Goal: Obtain resource: Obtain resource

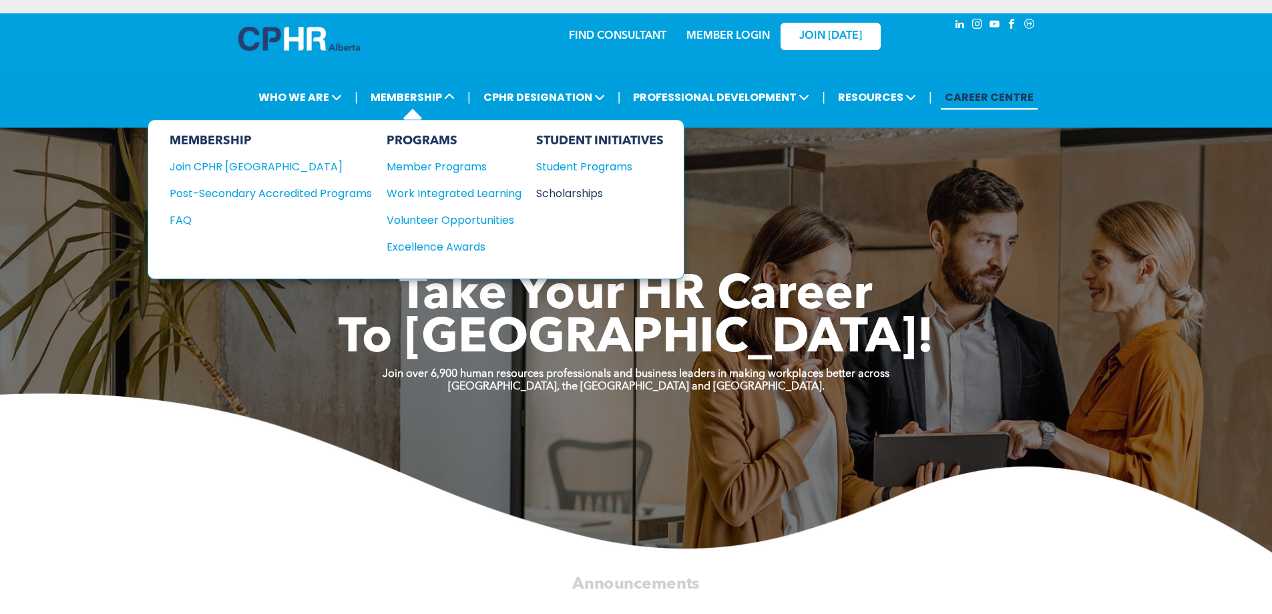
click at [600, 189] on div "Scholarships" at bounding box center [593, 193] width 115 height 17
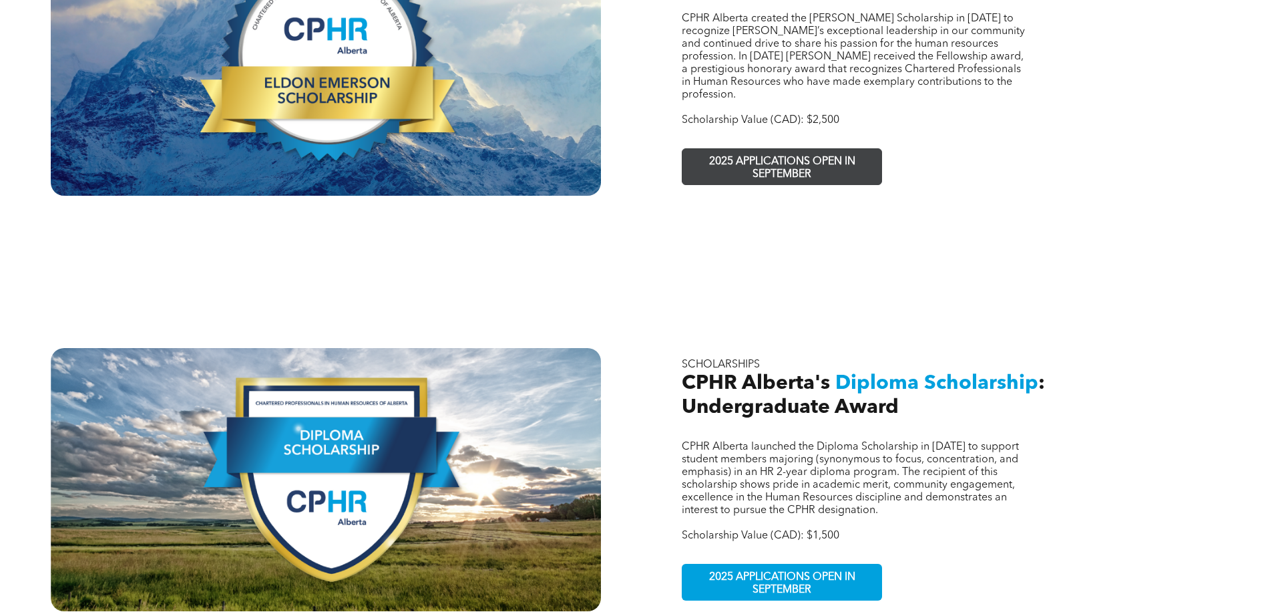
scroll to position [601, 0]
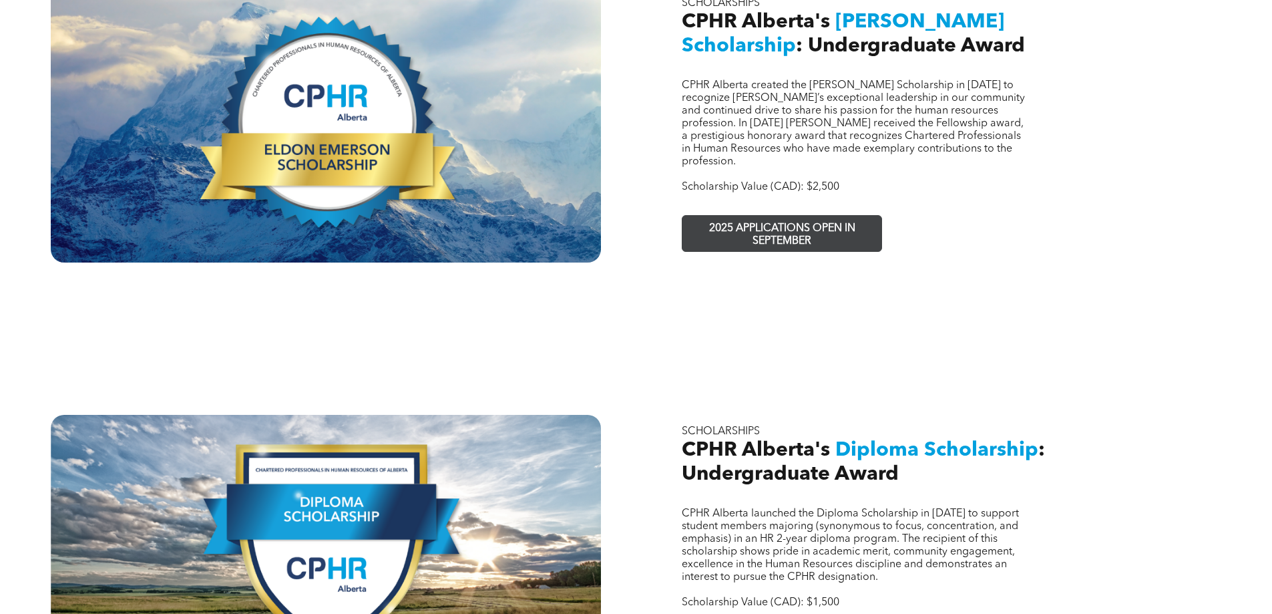
click at [767, 216] on span "2025 APPLICATIONS OPEN IN SEPTEMBER" at bounding box center [781, 235] width 195 height 39
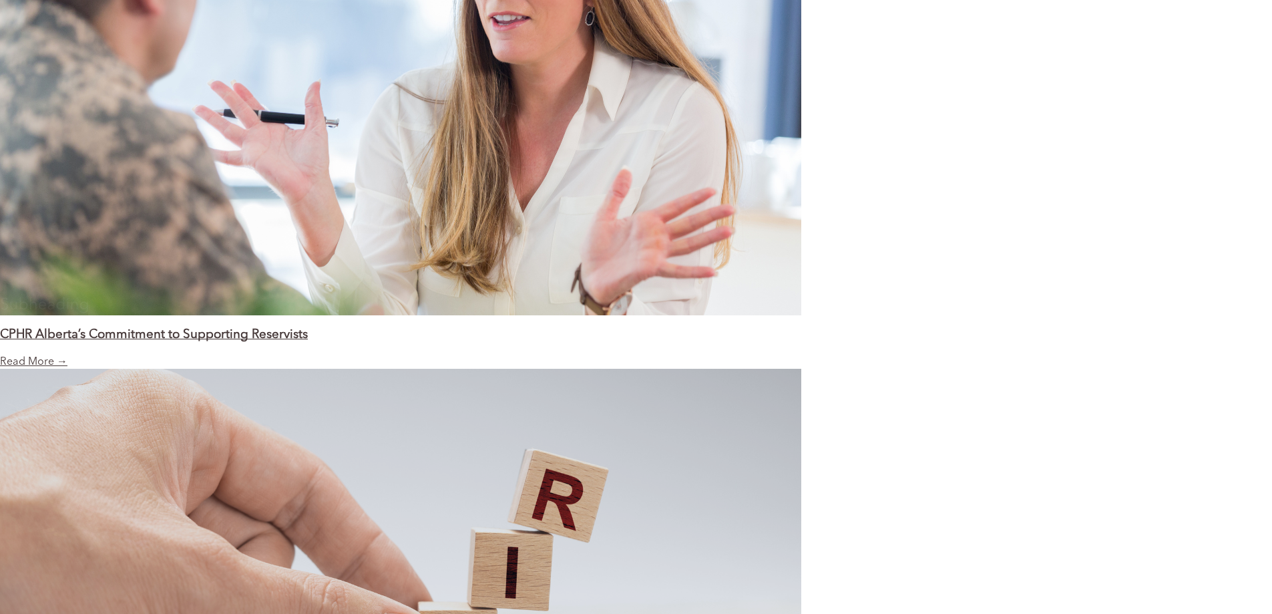
scroll to position [1695, 0]
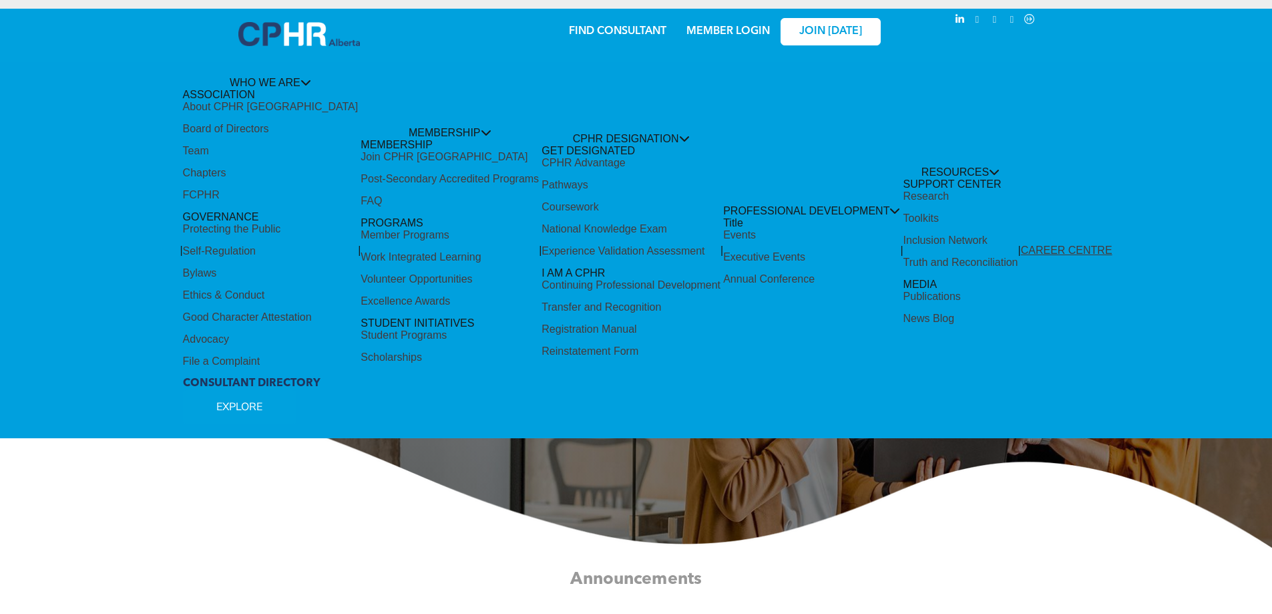
scroll to position [0, 0]
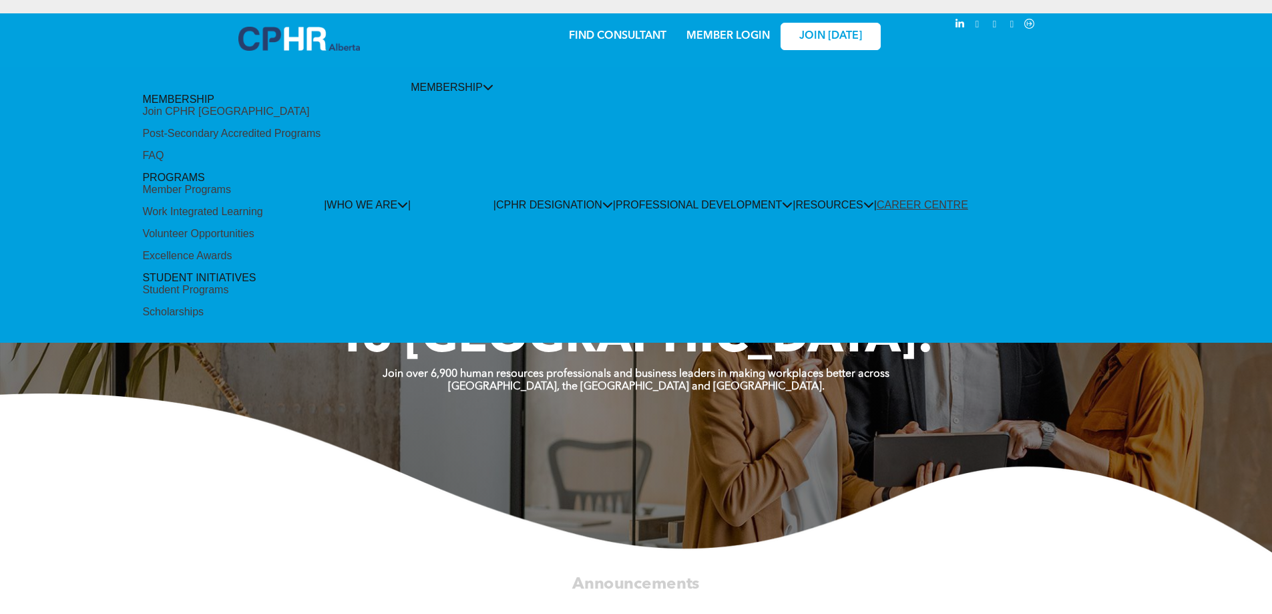
click at [204, 306] on div "Scholarships" at bounding box center [172, 312] width 61 height 12
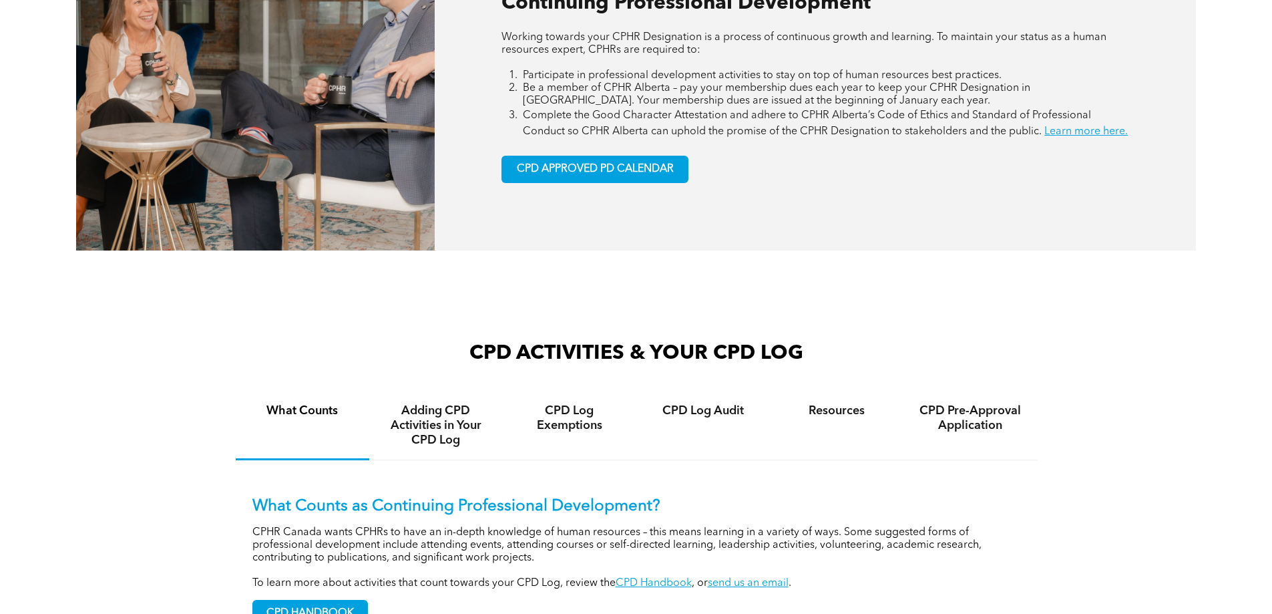
scroll to position [935, 0]
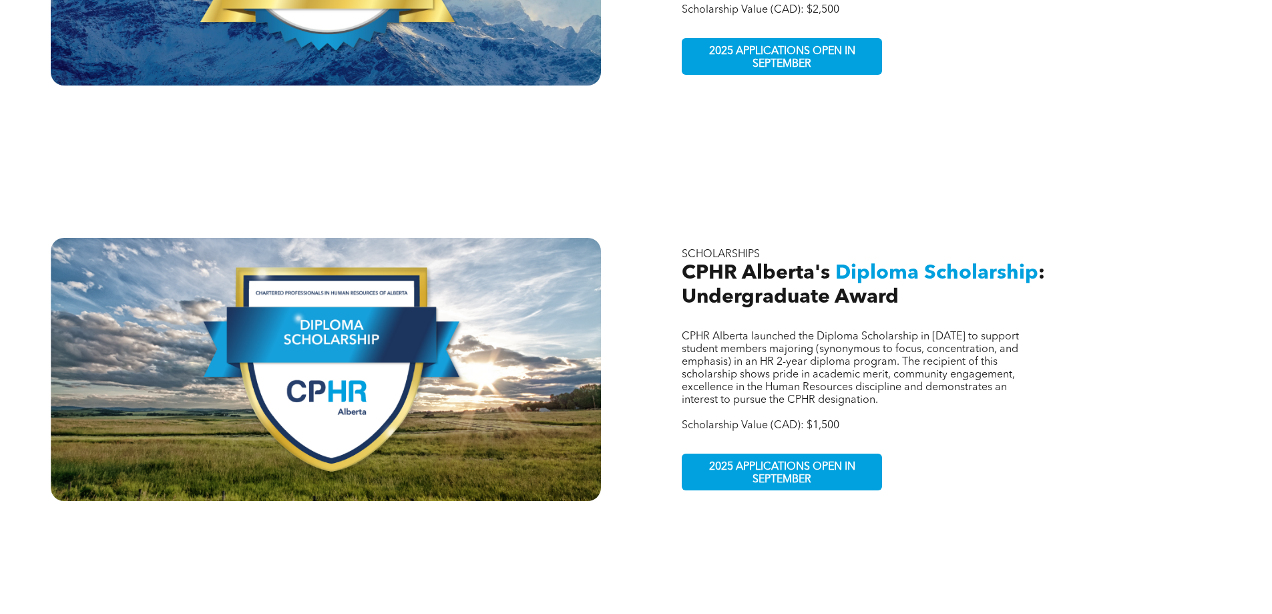
scroll to position [801, 0]
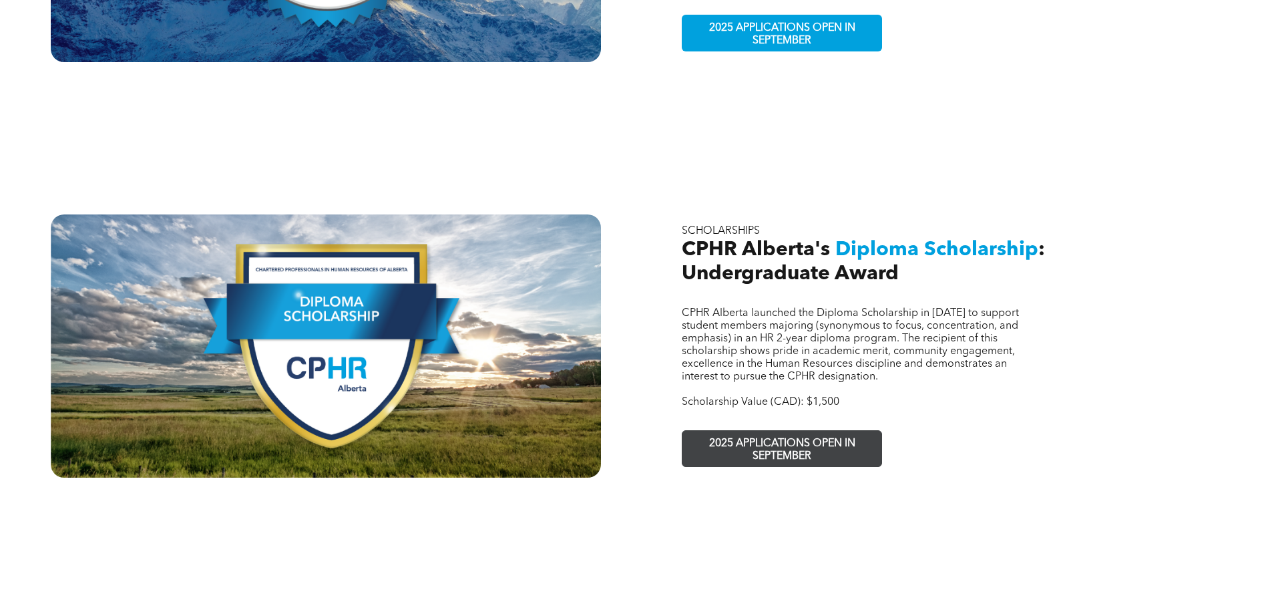
click at [765, 431] on span "2025 APPLICATIONS OPEN IN SEPTEMBER" at bounding box center [781, 450] width 195 height 39
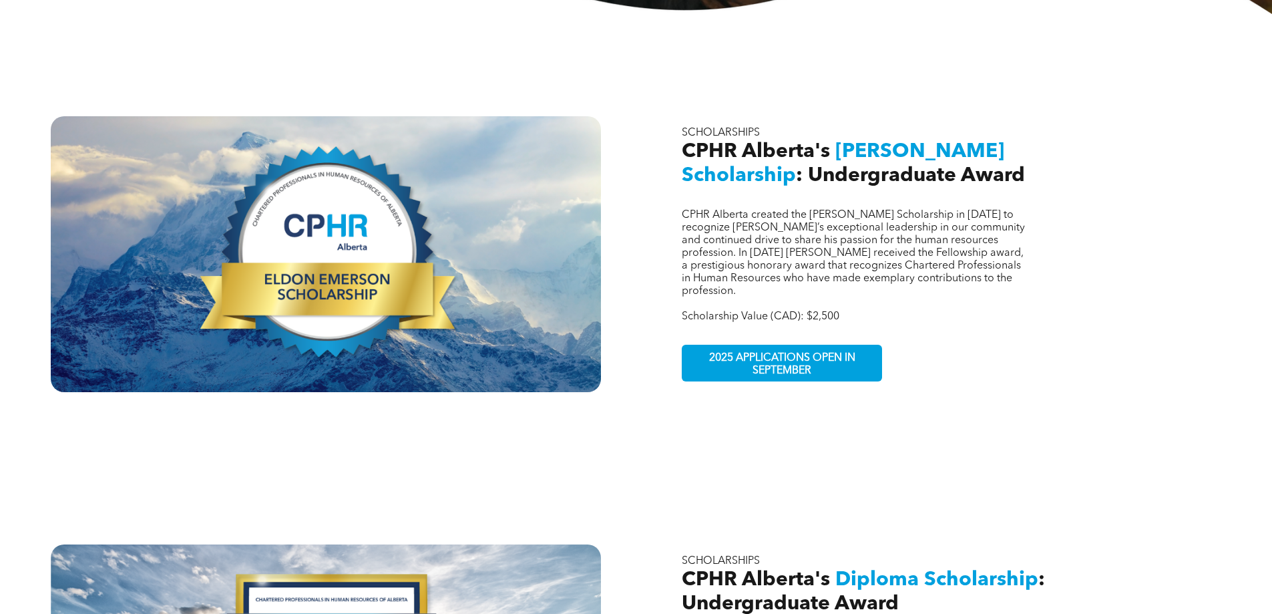
scroll to position [467, 0]
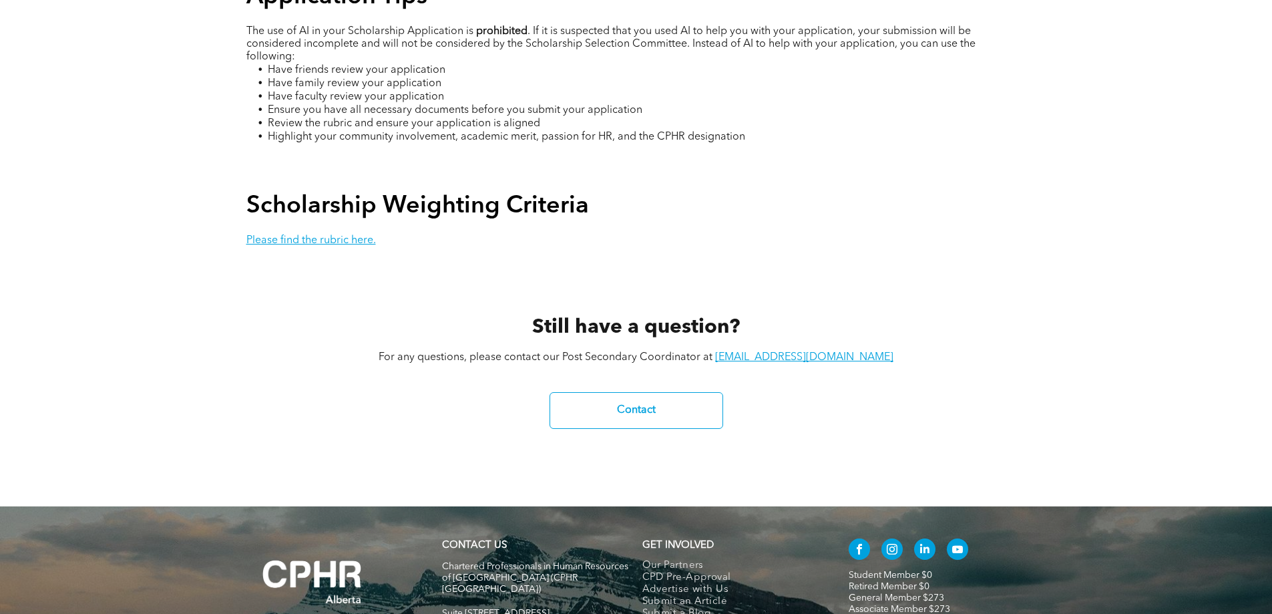
scroll to position [2604, 0]
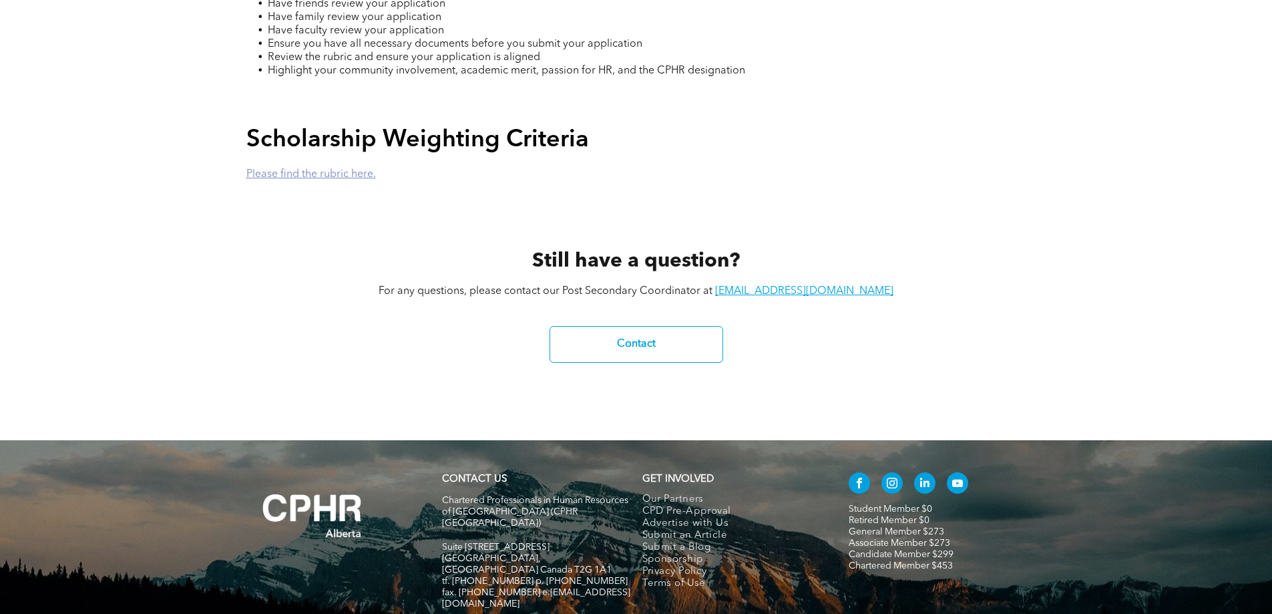
click at [350, 169] on link "Please find the rubric here." at bounding box center [311, 174] width 130 height 11
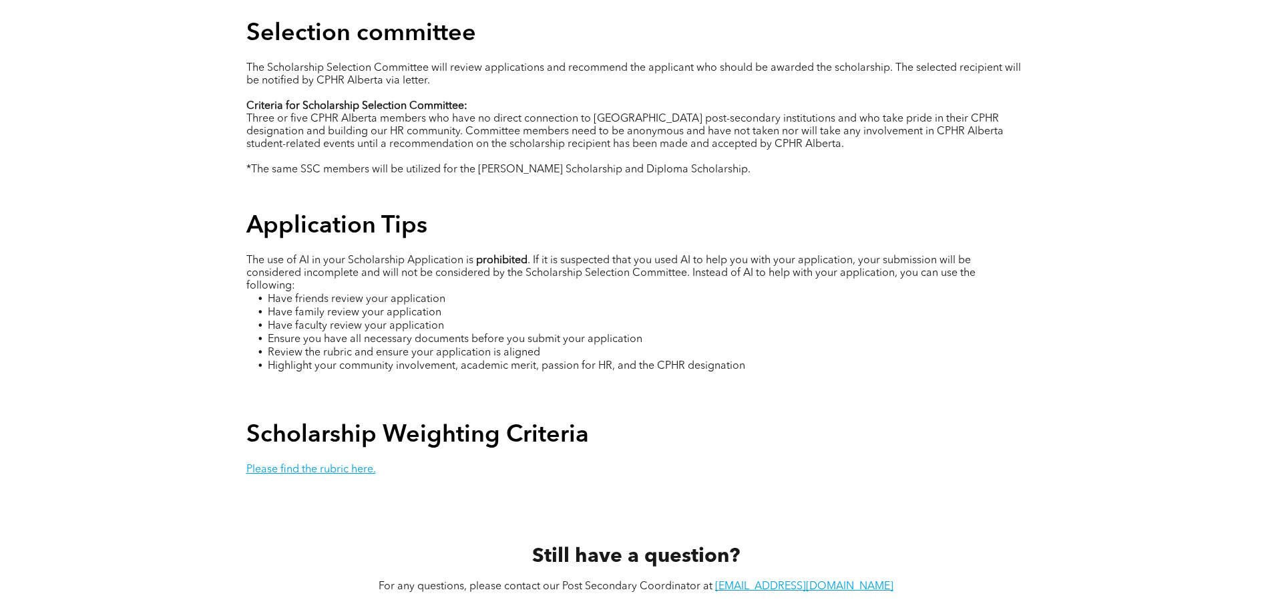
scroll to position [2270, 0]
